Goal: Information Seeking & Learning: Learn about a topic

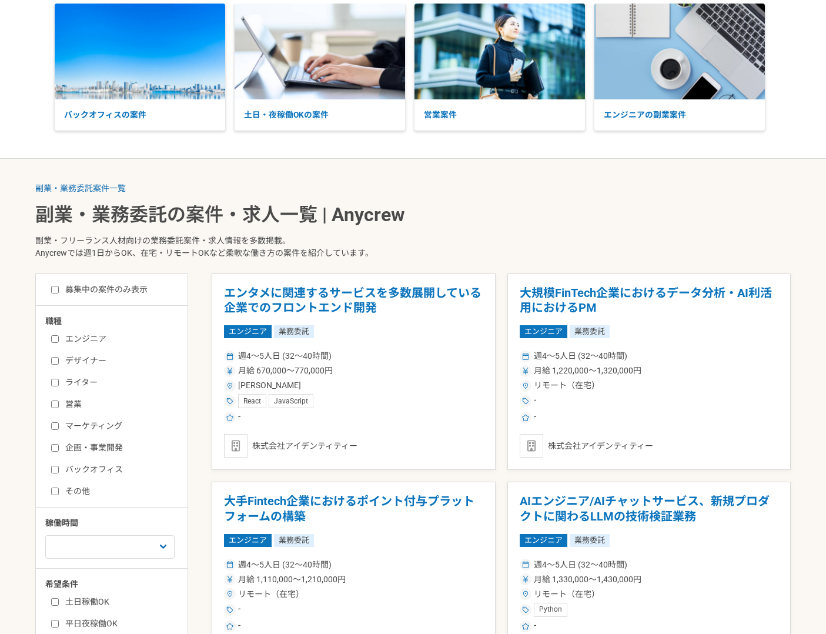
scroll to position [72, 0]
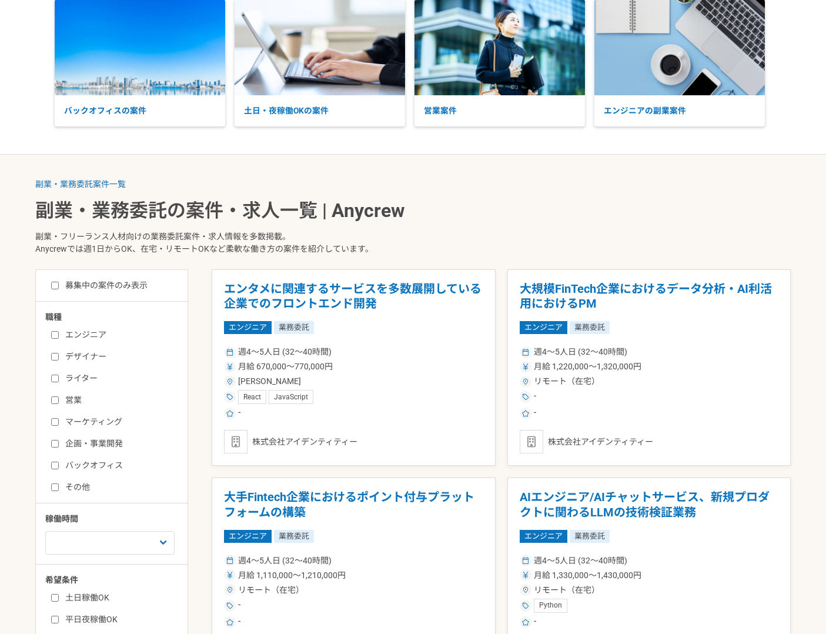
click at [100, 335] on label "エンジニア" at bounding box center [118, 335] width 135 height 12
click at [59, 335] on input "エンジニア" at bounding box center [55, 335] width 8 height 8
checkbox input "true"
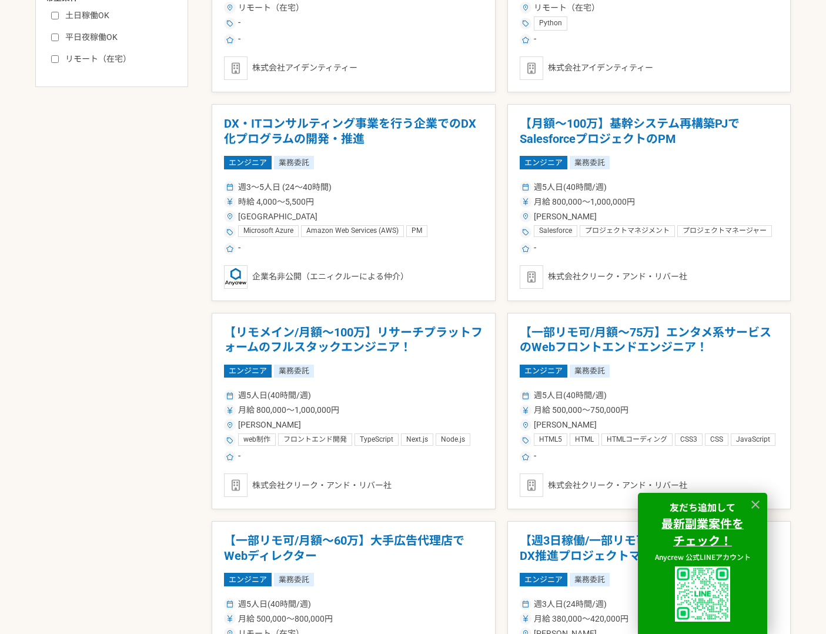
scroll to position [650, 0]
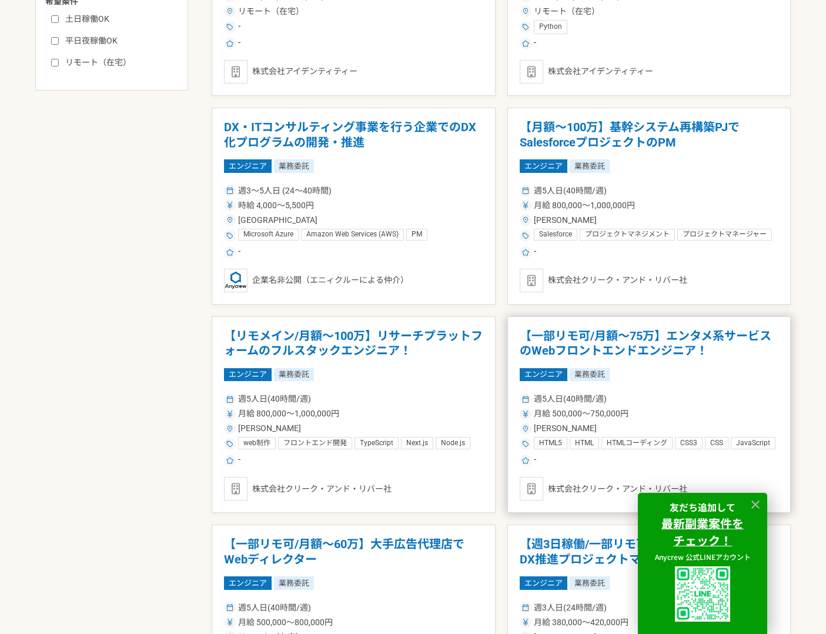
click at [656, 376] on div "エンジニア 業務委託" at bounding box center [649, 374] width 259 height 13
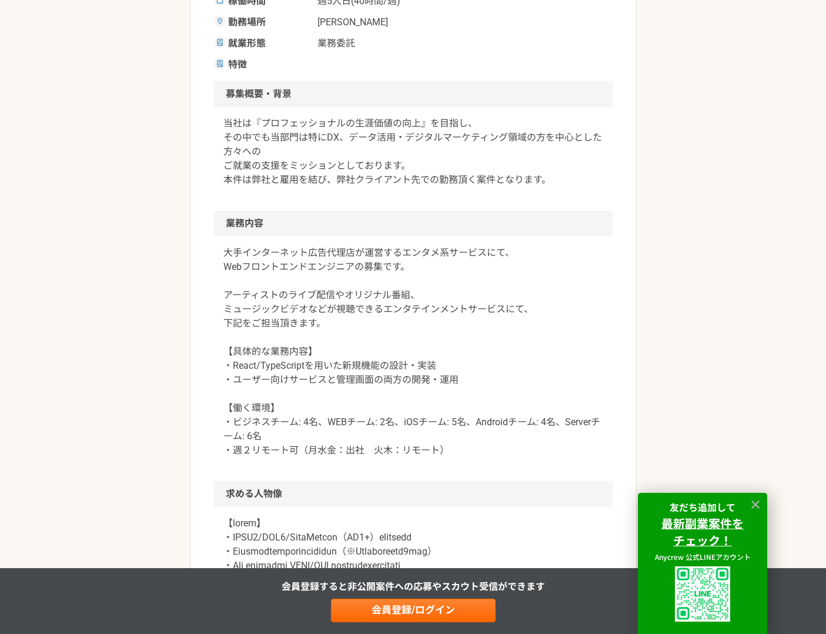
scroll to position [404, 0]
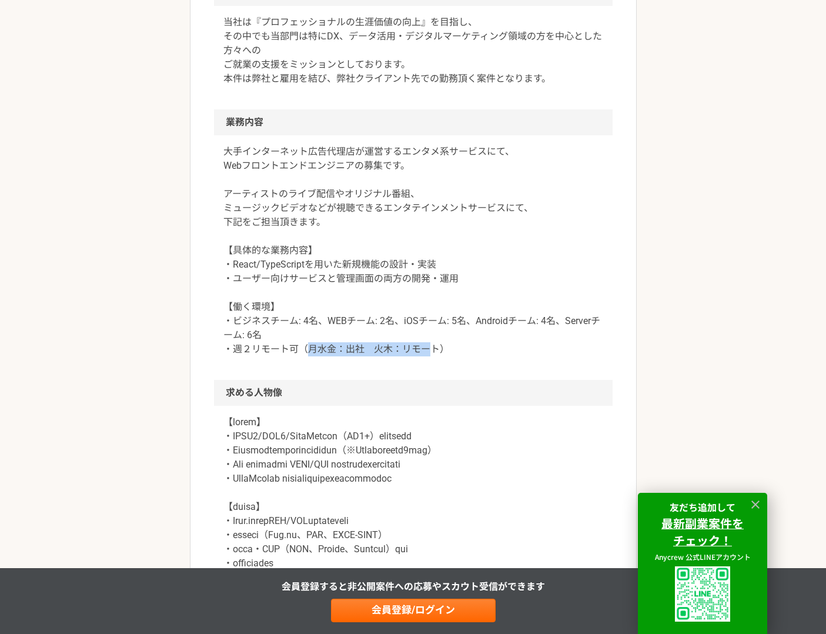
drag, startPoint x: 310, startPoint y: 349, endPoint x: 426, endPoint y: 343, distance: 115.9
click at [426, 343] on p "大手インターネット広告代理店が運営するエンタメ系サービスにて、 Webフロントエンドエンジニアの募集です。 アーティストのライブ配信やオリジナル番組、 ミュー…" at bounding box center [413, 251] width 380 height 212
click at [289, 338] on p "大手インターネット広告代理店が運営するエンタメ系サービスにて、 Webフロントエンドエンジニアの募集です。 アーティストのライブ配信やオリジナル番組、 ミュー…" at bounding box center [413, 251] width 380 height 212
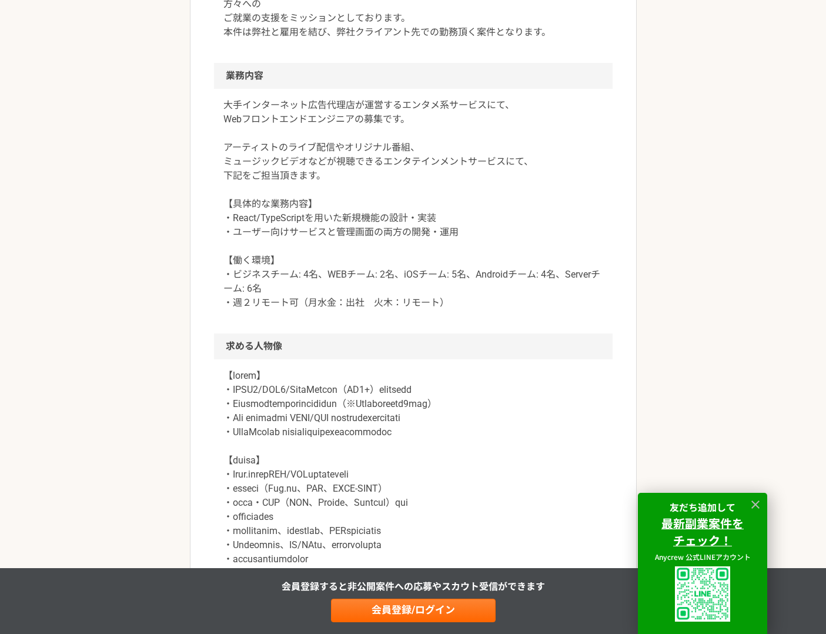
scroll to position [450, 0]
drag, startPoint x: 233, startPoint y: 405, endPoint x: 517, endPoint y: 424, distance: 284.6
click at [520, 424] on p at bounding box center [413, 503] width 380 height 268
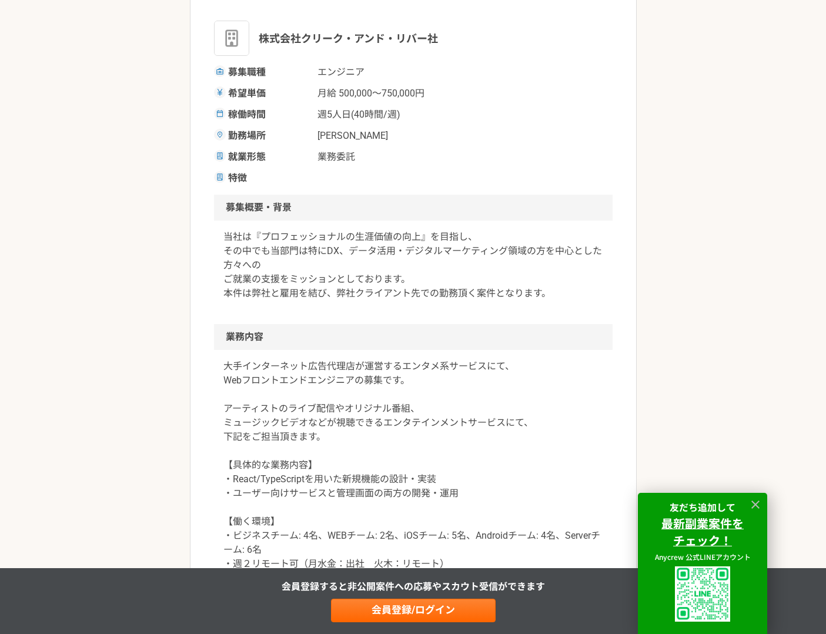
scroll to position [0, 0]
